Goal: Task Accomplishment & Management: Manage account settings

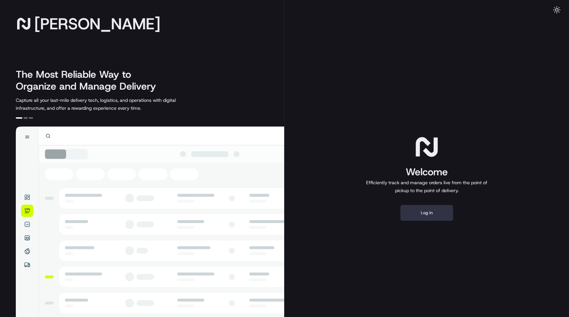
click at [427, 209] on button "Log in" at bounding box center [427, 213] width 53 height 16
